Goal: Information Seeking & Learning: Learn about a topic

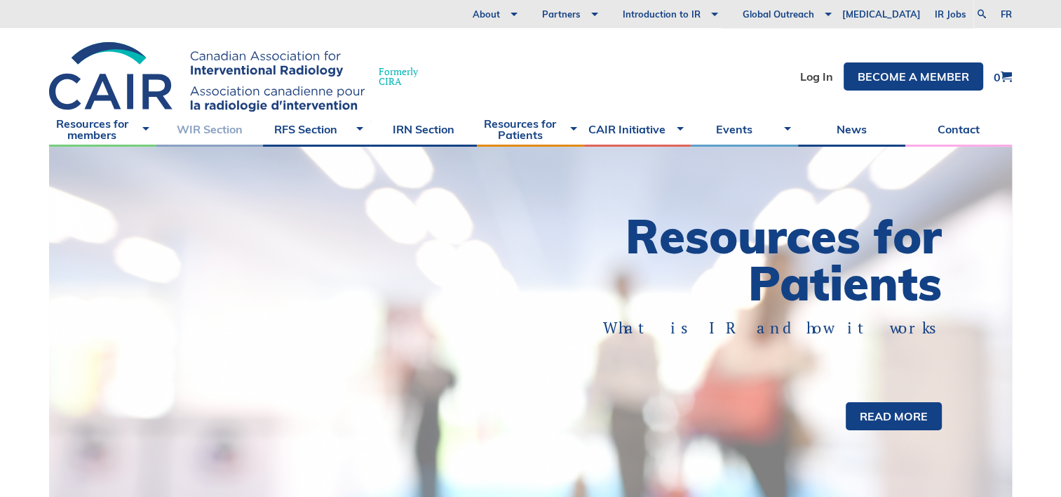
click at [228, 131] on link "WIR Section" at bounding box center [209, 129] width 107 height 35
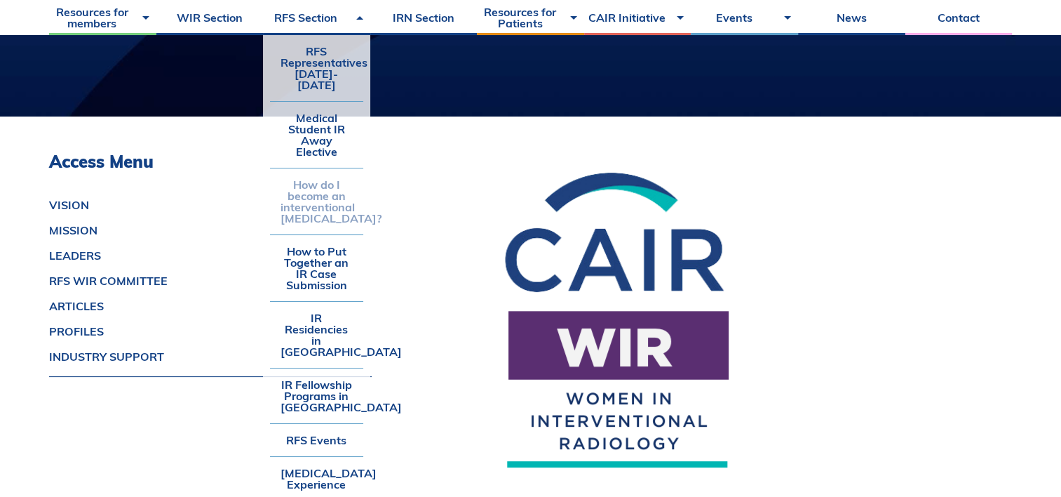
scroll to position [281, 0]
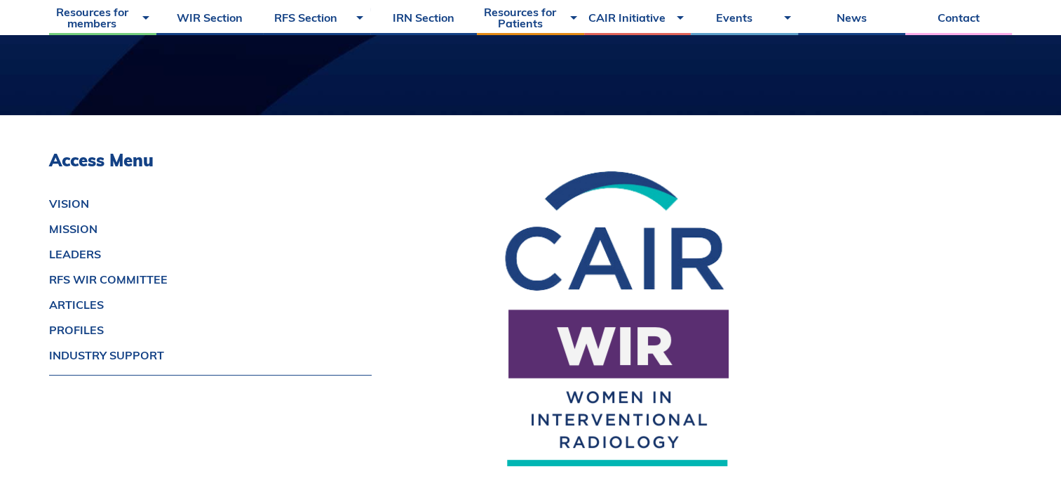
click at [510, 164] on img at bounding box center [617, 325] width 351 height 351
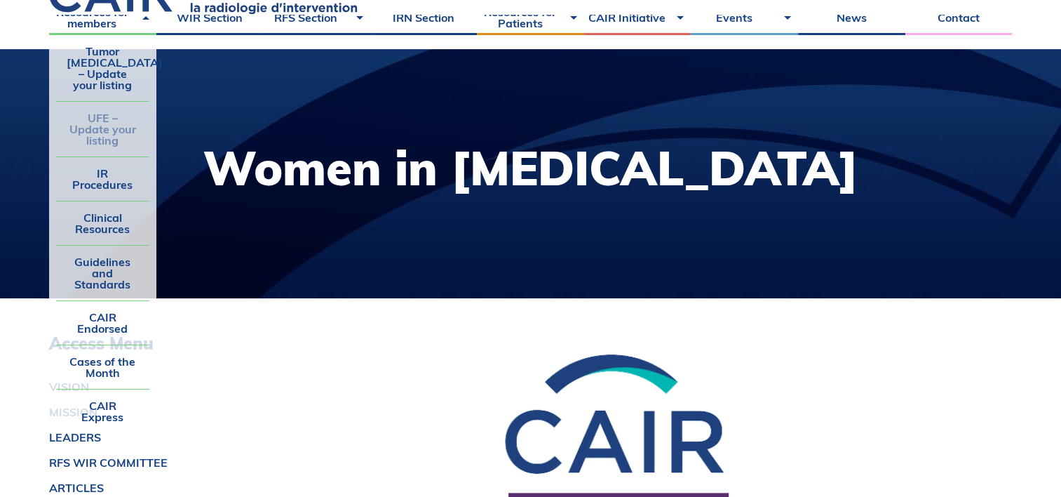
scroll to position [140, 0]
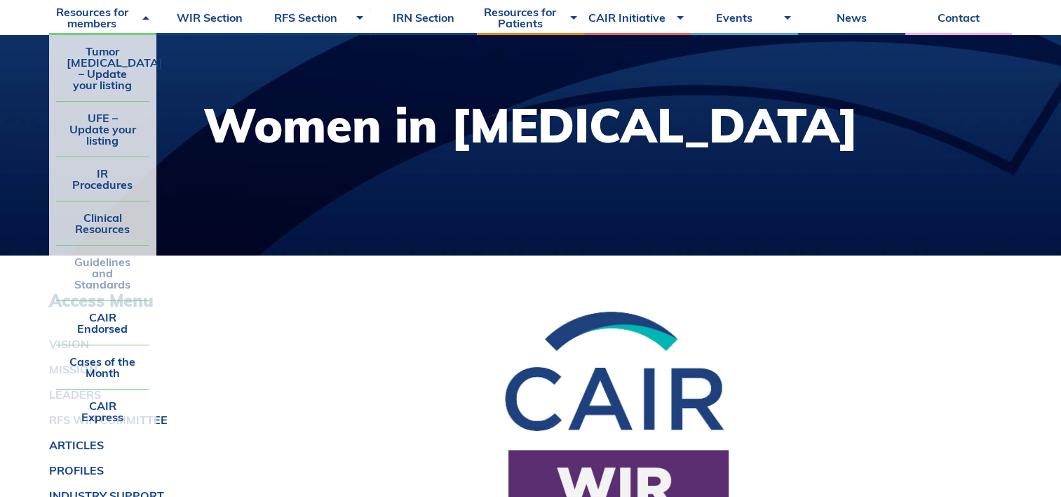
click at [107, 261] on link "Guidelines and Standards" at bounding box center [102, 272] width 93 height 55
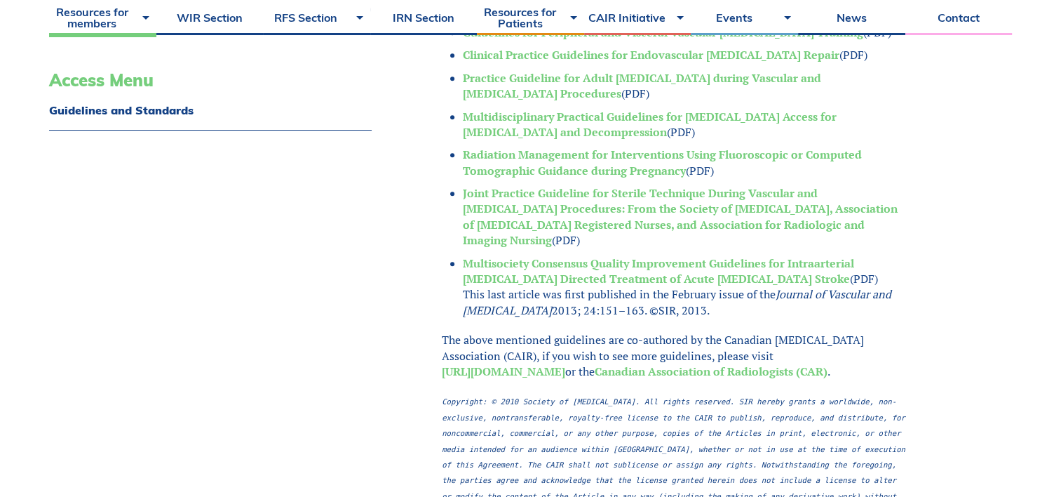
scroll to position [912, 0]
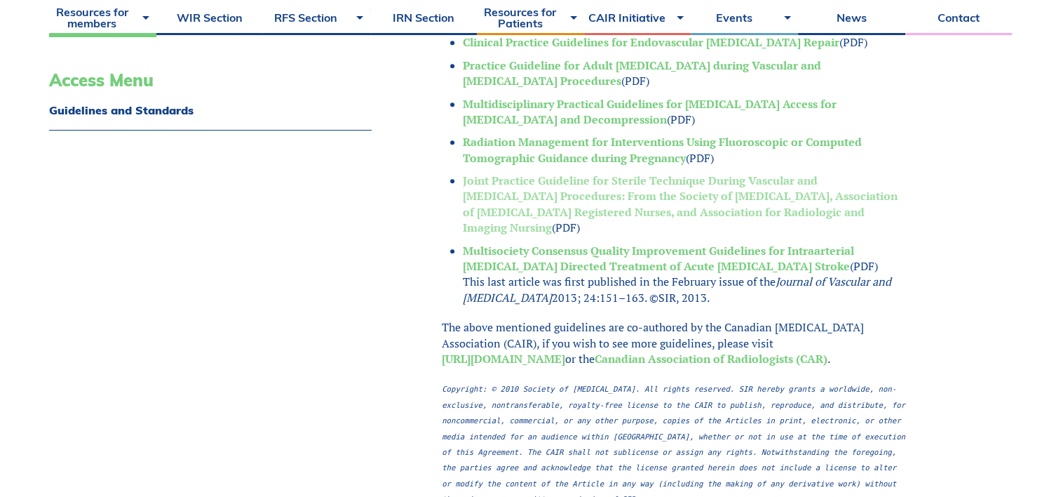
click at [671, 196] on link "Joint Practice Guideline for Sterile Technique During Vascular and Intervention…" at bounding box center [680, 204] width 435 height 62
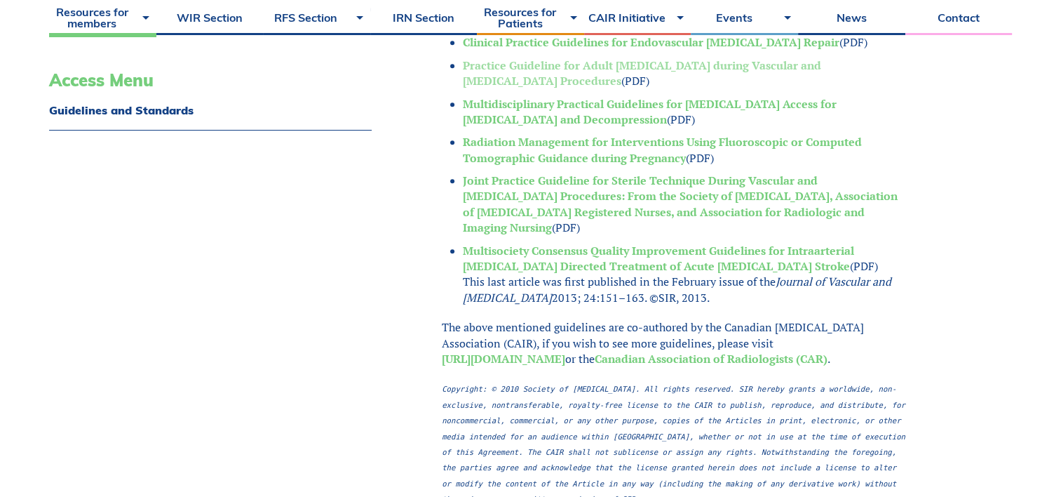
click at [637, 67] on link "Practice Guideline for Adult Antibiotic Prophylaxis during Vascular and Interve…" at bounding box center [642, 73] width 358 height 31
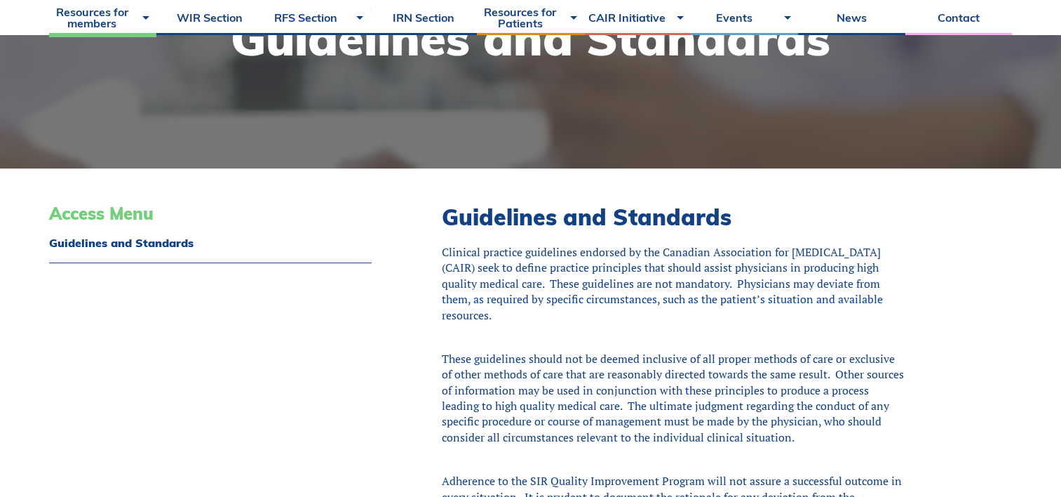
scroll to position [210, 0]
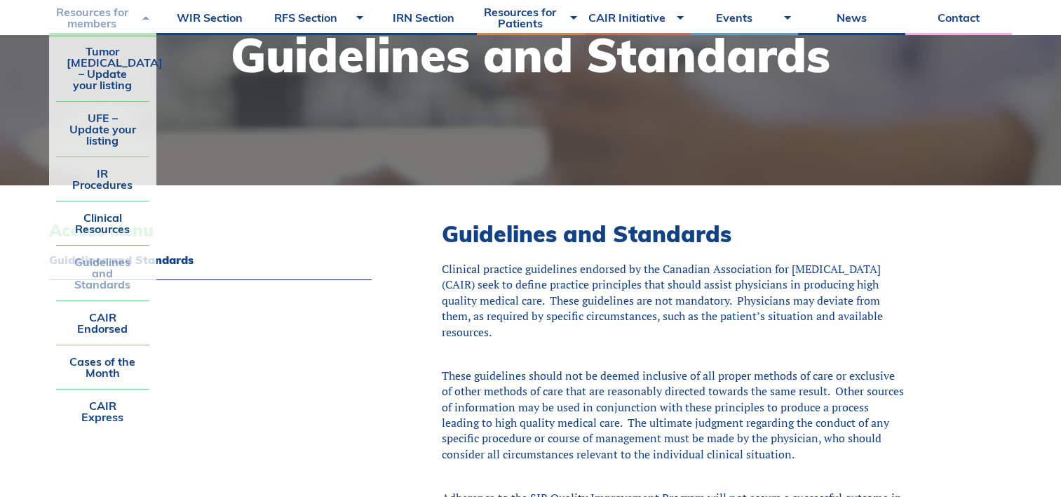
click at [147, 15] on link "Resources for members" at bounding box center [102, 17] width 107 height 35
click at [105, 182] on link "IR Procedures" at bounding box center [102, 178] width 93 height 43
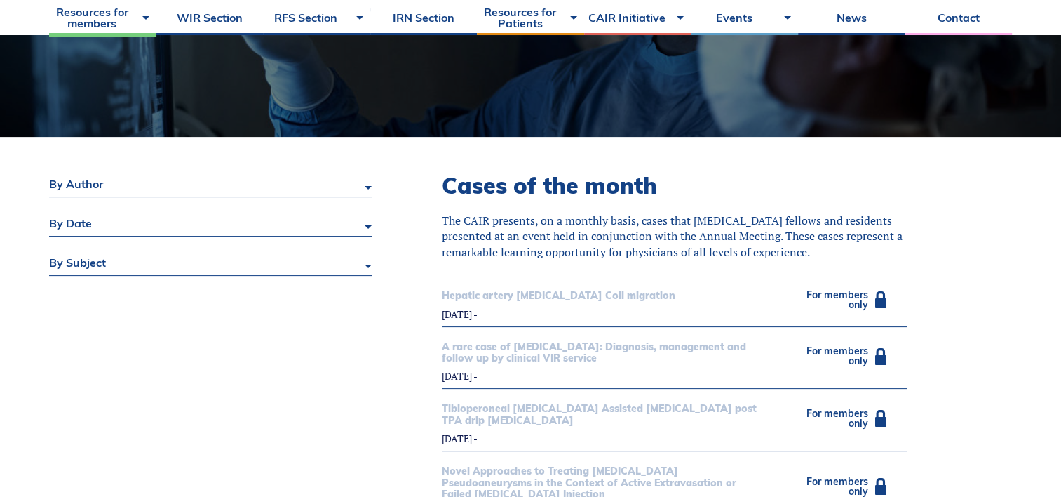
scroll to position [281, 0]
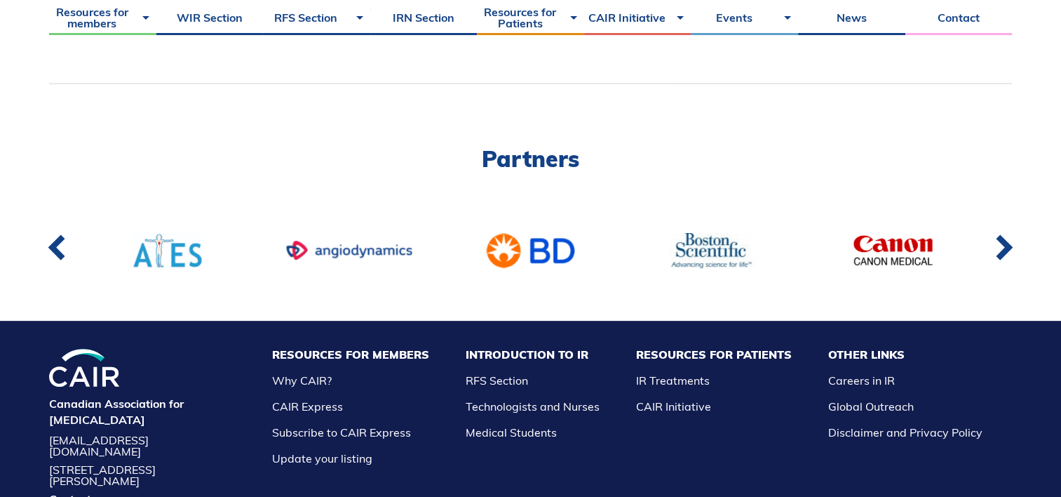
scroll to position [210, 0]
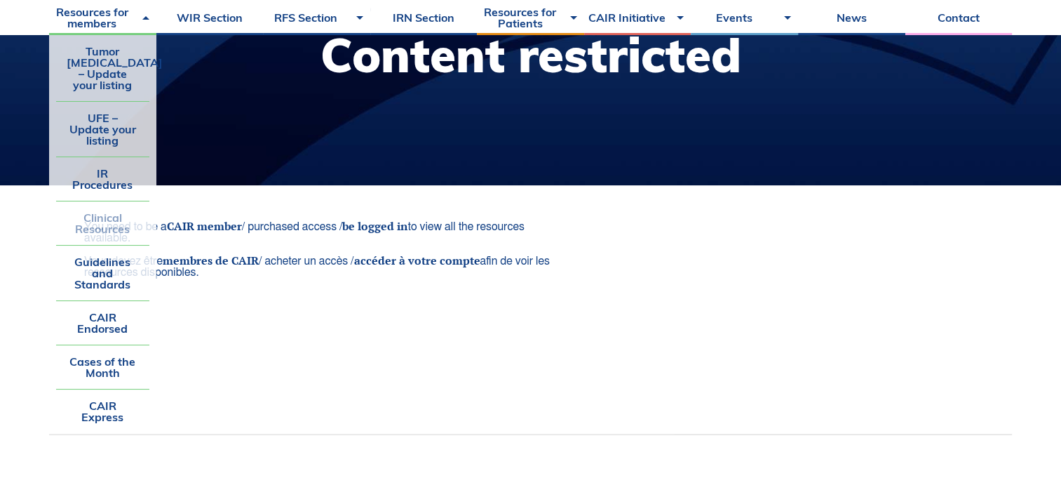
click at [107, 216] on link "Clinical Resources" at bounding box center [102, 222] width 93 height 43
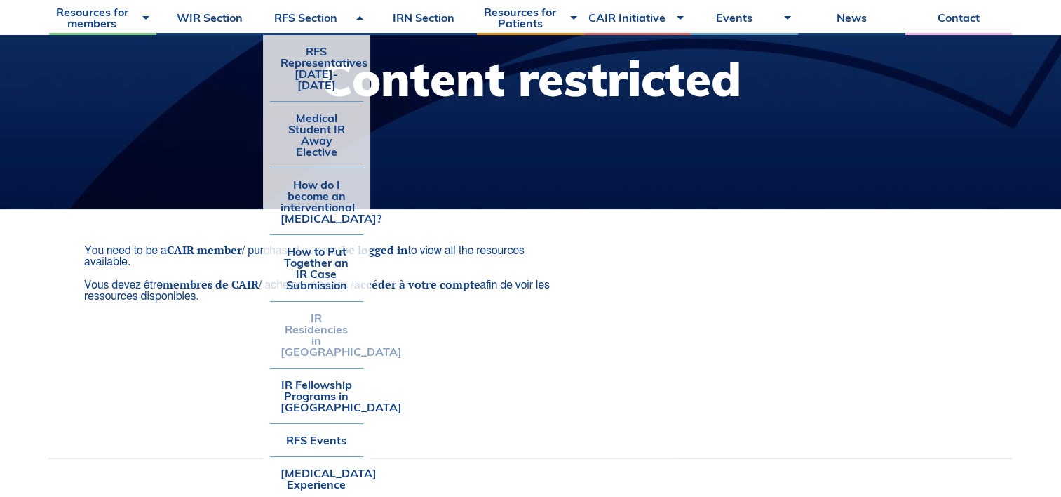
scroll to position [281, 0]
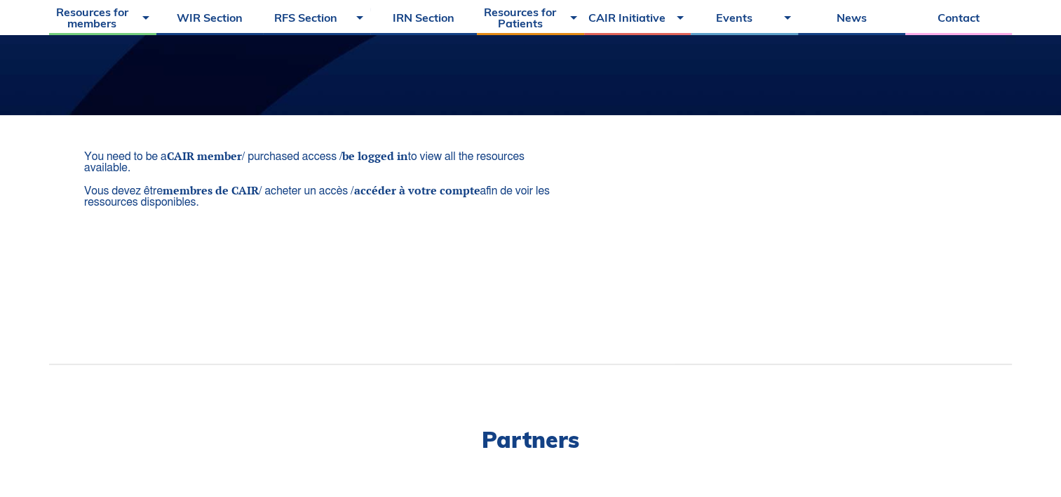
click at [673, 245] on div "You need to be a CAIR member / purchased access / be logged in to view all the …" at bounding box center [362, 239] width 626 height 248
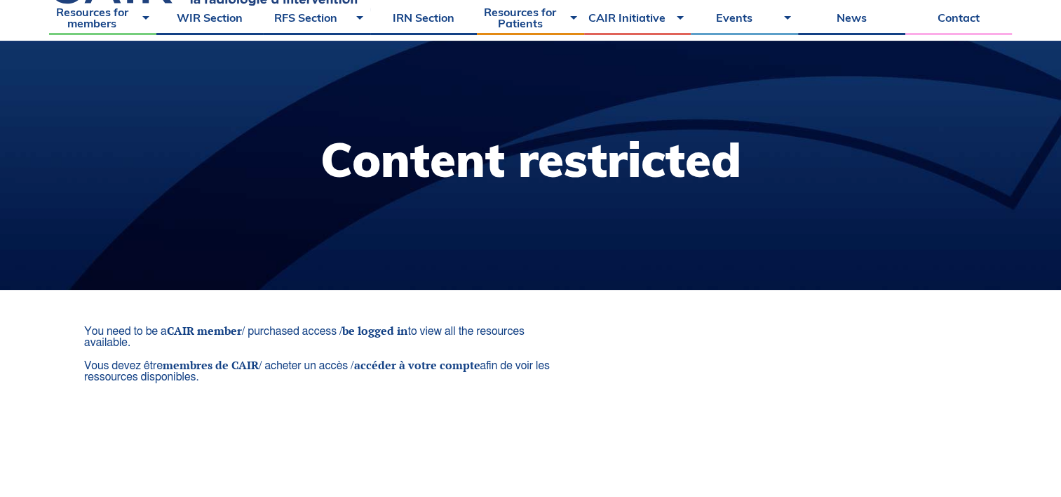
scroll to position [0, 0]
